Goal: Information Seeking & Learning: Learn about a topic

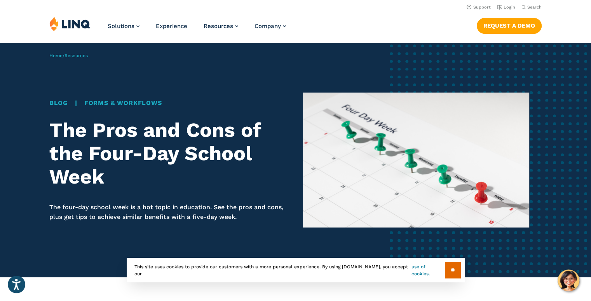
click at [361, 52] on div "Home / Resources Blog | Forms & Workflows The Pros and Cons of the Four-Day Sch…" at bounding box center [295, 160] width 591 height 234
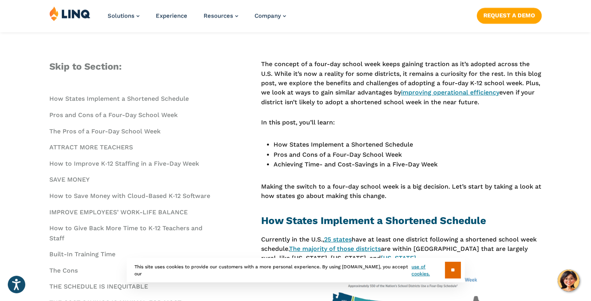
scroll to position [249, 0]
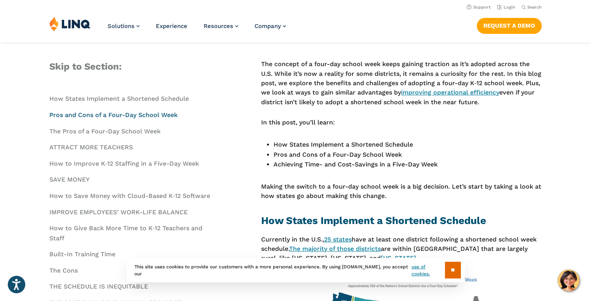
click at [97, 112] on link "Pros and Cons of a Four-Day School Week" at bounding box center [113, 114] width 128 height 7
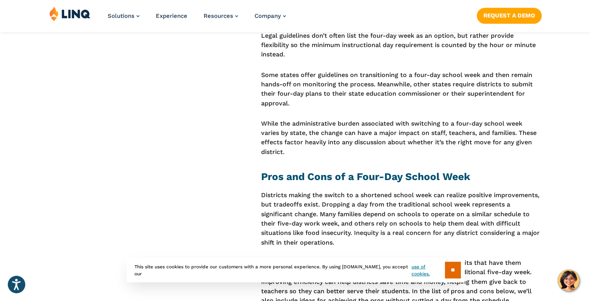
scroll to position [751, 0]
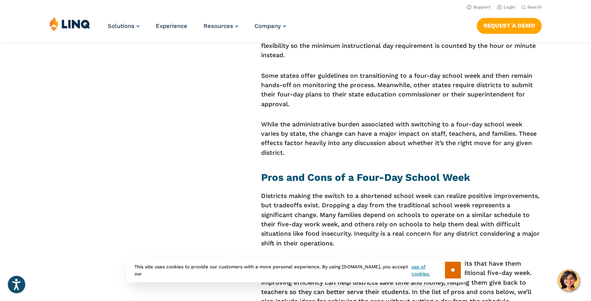
click at [361, 197] on p "Districts making the switch to a shortened school week can realize positive imp…" at bounding box center [401, 219] width 281 height 57
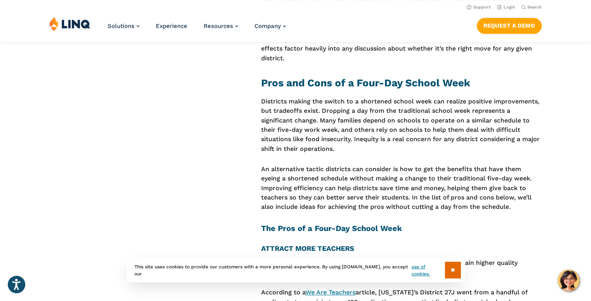
scroll to position [842, 0]
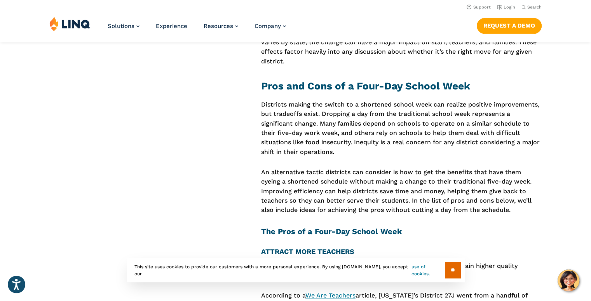
click at [373, 201] on p "An alternative tactic districts can consider is how to get the benefits that ha…" at bounding box center [401, 191] width 281 height 47
click at [374, 203] on p "An alternative tactic districts can consider is how to get the benefits that ha…" at bounding box center [401, 191] width 281 height 47
click at [398, 227] on strong "The Pros of a Four-Day School Week" at bounding box center [331, 231] width 141 height 9
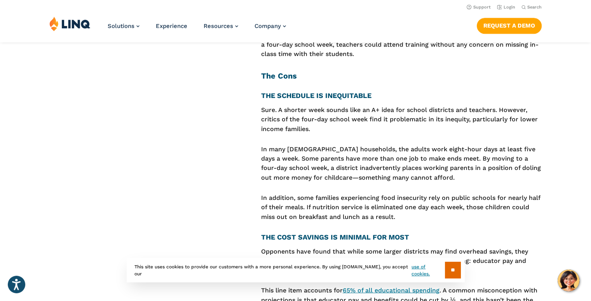
scroll to position [1816, 0]
drag, startPoint x: 409, startPoint y: 172, endPoint x: 407, endPoint y: 185, distance: 13.7
click at [462, 173] on p "In many [DEMOGRAPHIC_DATA] households, the adults work eight-hour days at least…" at bounding box center [401, 164] width 281 height 38
click at [401, 201] on p "In addition, some families experiencing food insecurity rely on public schools …" at bounding box center [401, 208] width 281 height 28
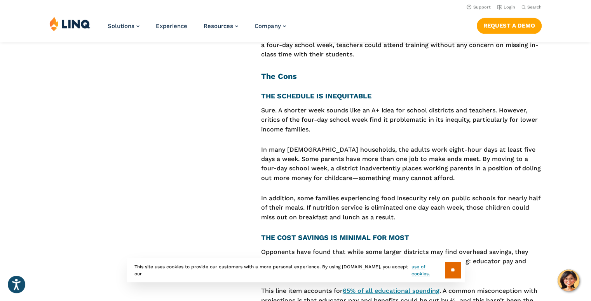
click at [401, 201] on p "In addition, some families experiencing food insecurity rely on public schools …" at bounding box center [401, 208] width 281 height 28
click at [401, 203] on p "In addition, some families experiencing food insecurity rely on public schools …" at bounding box center [401, 208] width 281 height 28
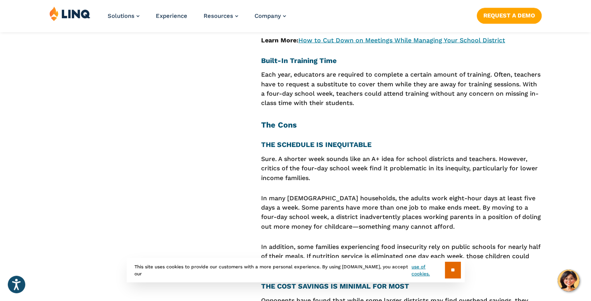
scroll to position [1768, 0]
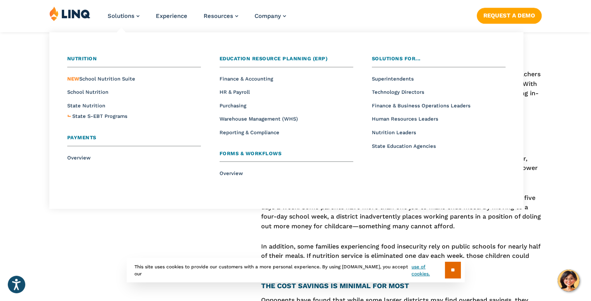
scroll to position [249, 0]
